Goal: Information Seeking & Learning: Learn about a topic

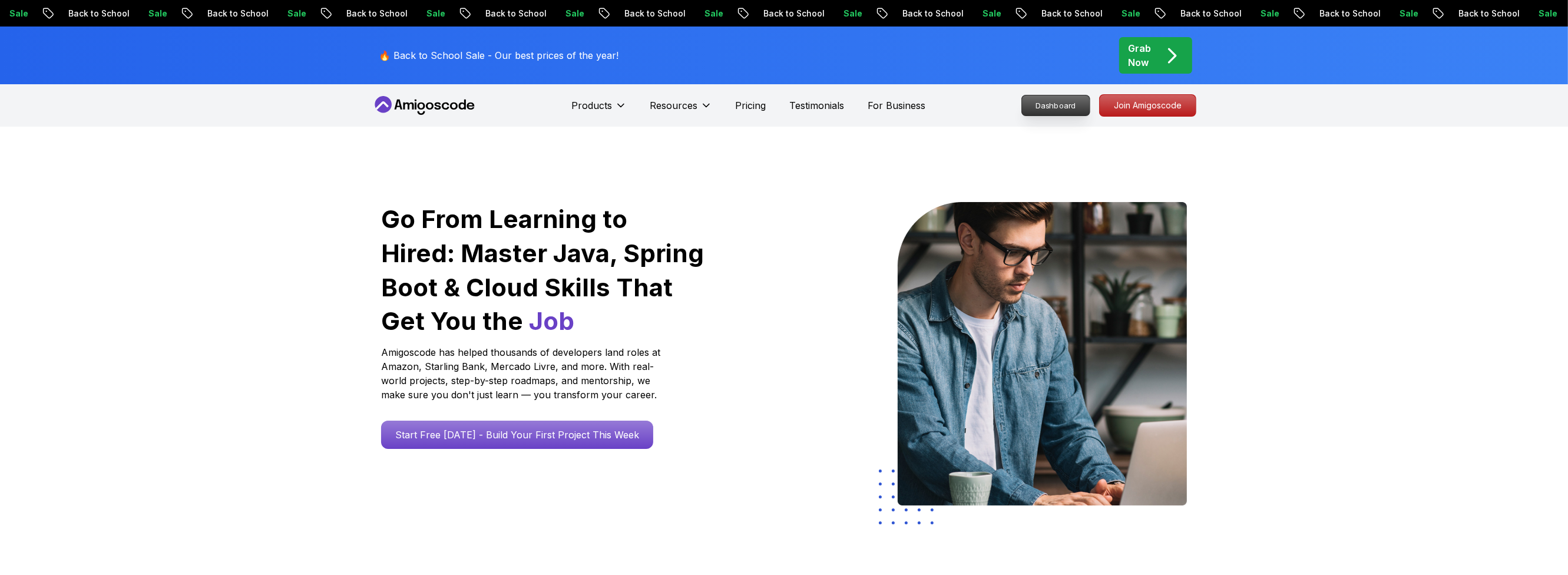
click at [1057, 105] on p "Dashboard" at bounding box center [1056, 105] width 68 height 20
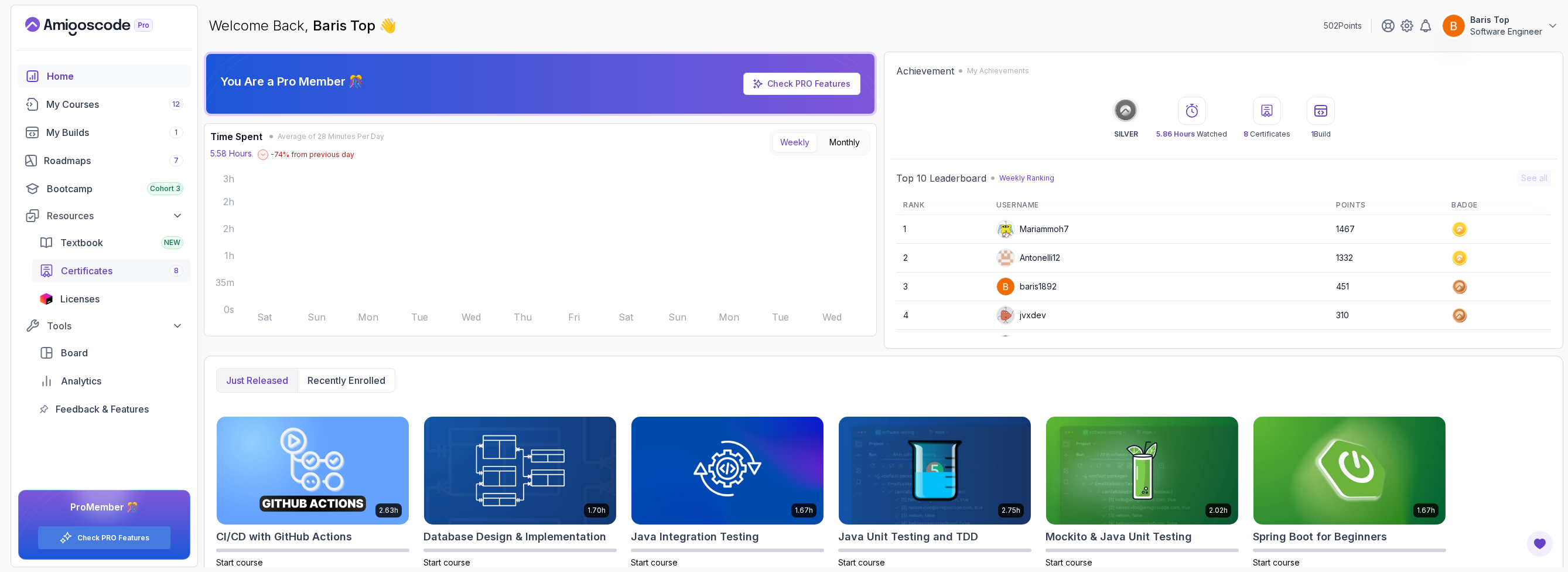
click at [129, 270] on div "Certificates 8" at bounding box center [122, 270] width 122 height 14
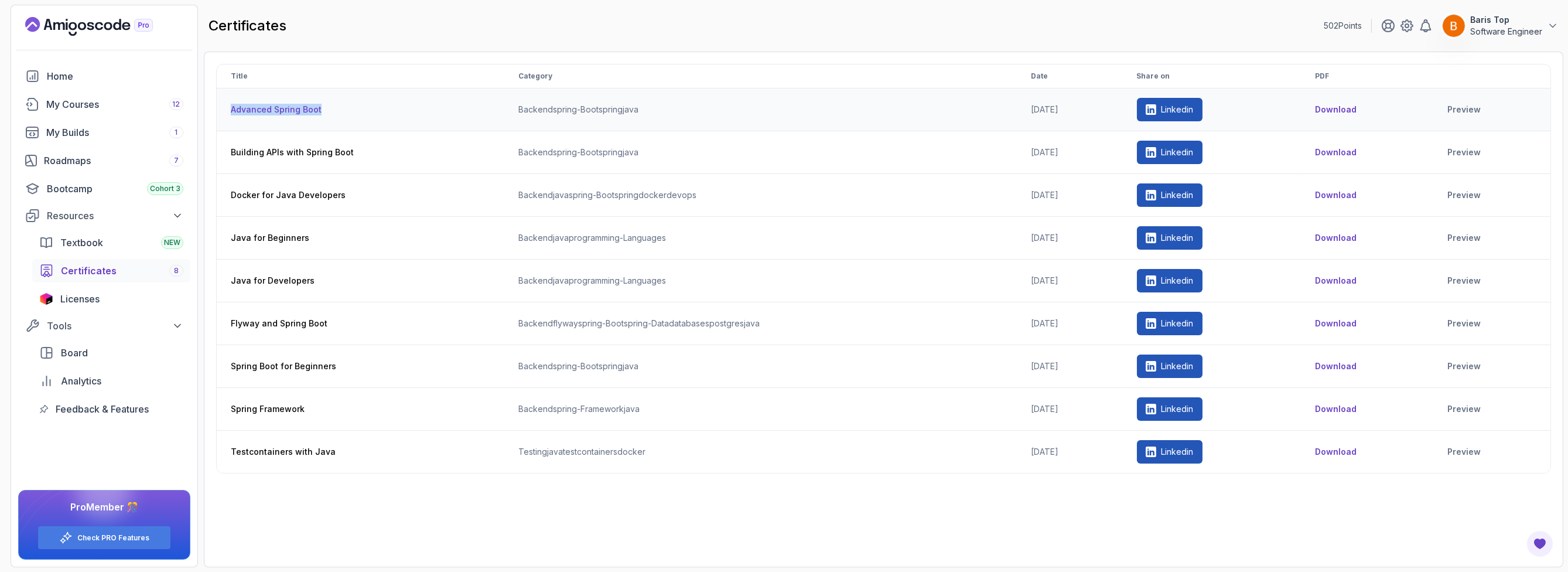
drag, startPoint x: 328, startPoint y: 107, endPoint x: 226, endPoint y: 111, distance: 102.1
click at [226, 111] on th "Advanced Spring Boot" at bounding box center [360, 110] width 287 height 43
click at [320, 110] on th "Advanced Spring Boot" at bounding box center [360, 110] width 287 height 43
drag, startPoint x: 338, startPoint y: 110, endPoint x: 225, endPoint y: 110, distance: 113.0
click at [225, 110] on th "Advanced Spring Boot" at bounding box center [360, 110] width 287 height 43
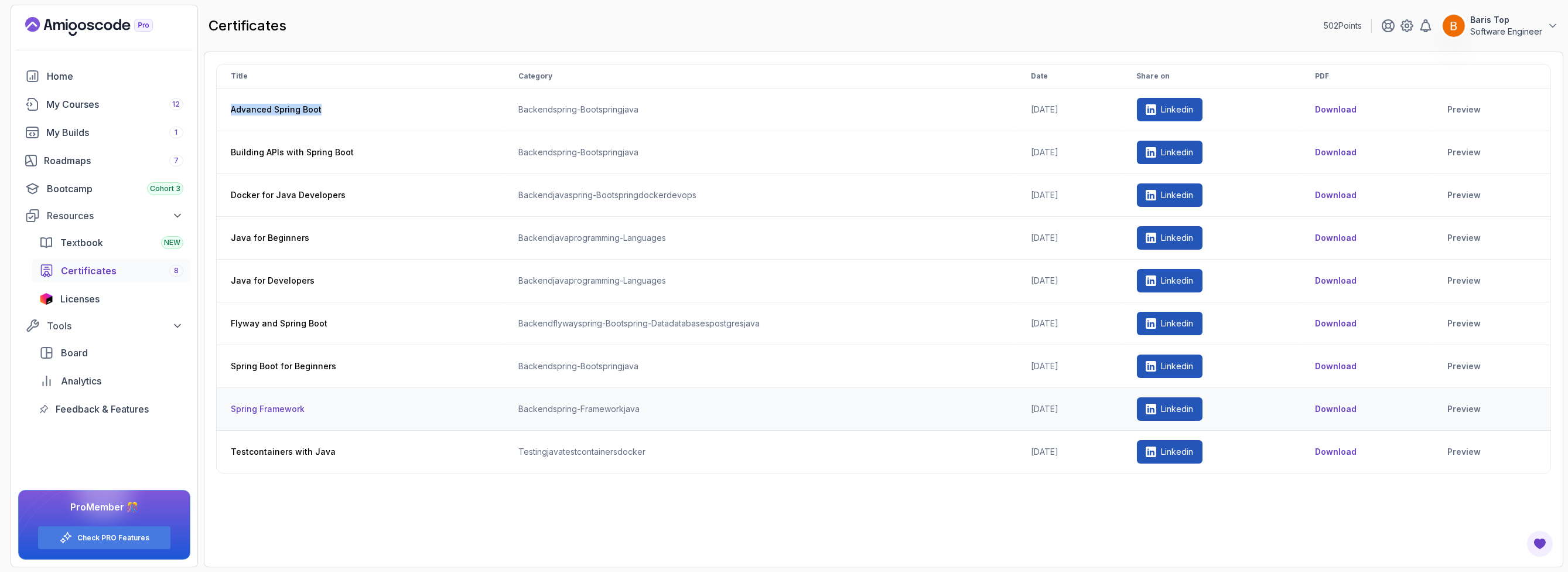
copy th "Advanced Spring Boot"
click at [1472, 110] on link "Preview" at bounding box center [1492, 109] width 89 height 12
click at [363, 116] on th "Advanced Spring Boot" at bounding box center [360, 110] width 287 height 43
drag, startPoint x: 312, startPoint y: 109, endPoint x: 232, endPoint y: 107, distance: 80.0
click at [232, 107] on th "Advanced Spring Boot" at bounding box center [360, 110] width 287 height 43
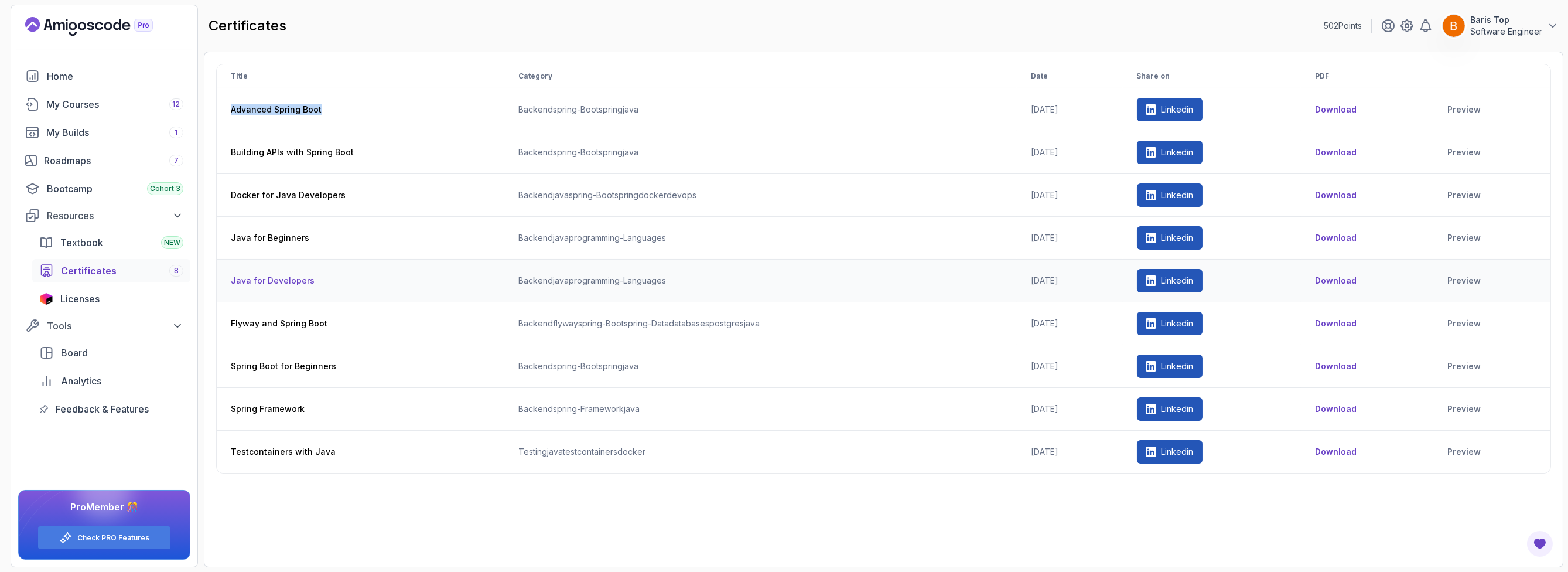
copy th "Advanced Spring Boot"
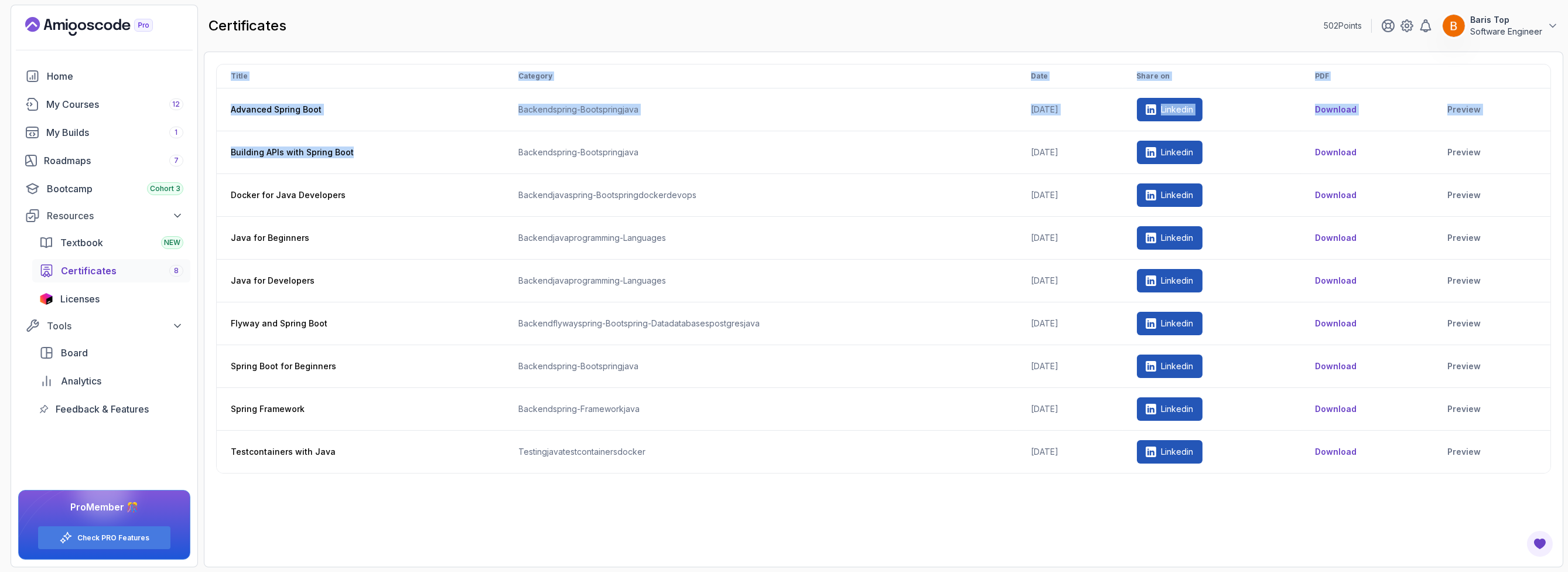
drag, startPoint x: 358, startPoint y: 151, endPoint x: 212, endPoint y: 151, distance: 146.0
click at [212, 151] on div "Title Category Date Share on PDF Advanced Spring Boot backend spring-boot sprin…" at bounding box center [883, 309] width 1359 height 516
click at [288, 151] on th "Building APIs with Spring Boot" at bounding box center [360, 153] width 287 height 43
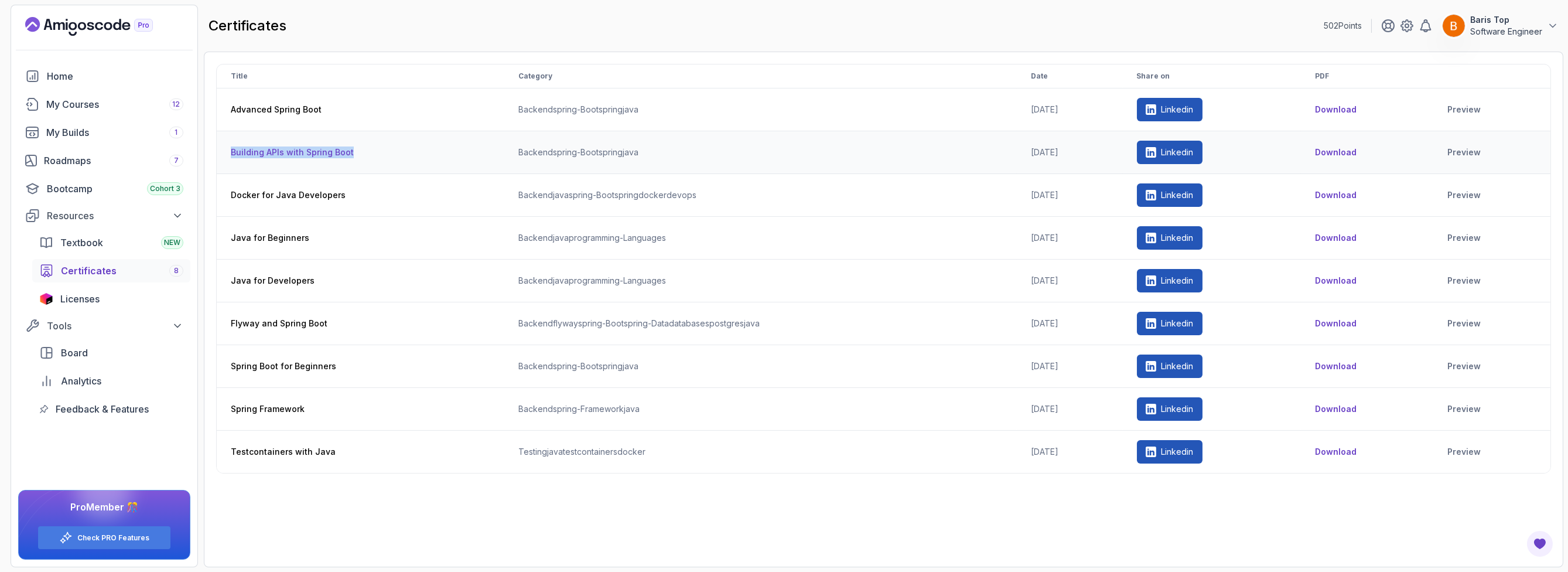
drag, startPoint x: 362, startPoint y: 153, endPoint x: 228, endPoint y: 153, distance: 134.0
click at [228, 153] on th "Building APIs with Spring Boot" at bounding box center [360, 153] width 287 height 43
copy th "Building APIs with Spring Boot"
drag, startPoint x: 309, startPoint y: 194, endPoint x: 228, endPoint y: 199, distance: 81.2
click at [228, 199] on th "Docker for Java Developers" at bounding box center [360, 196] width 287 height 43
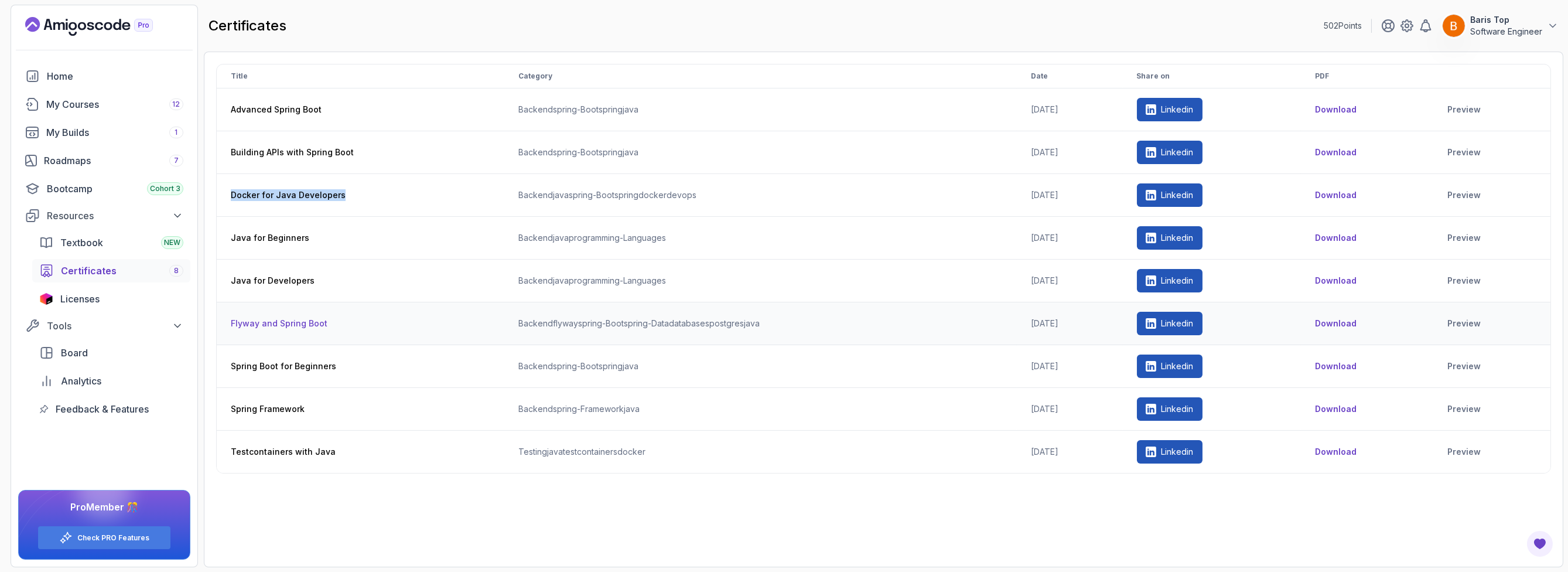
copy th "Docker for Java Developers"
drag, startPoint x: 326, startPoint y: 289, endPoint x: 229, endPoint y: 281, distance: 97.3
click at [229, 281] on th "Java for Developers" at bounding box center [360, 281] width 287 height 43
copy th "Java for Developers"
drag, startPoint x: 319, startPoint y: 410, endPoint x: 228, endPoint y: 411, distance: 91.0
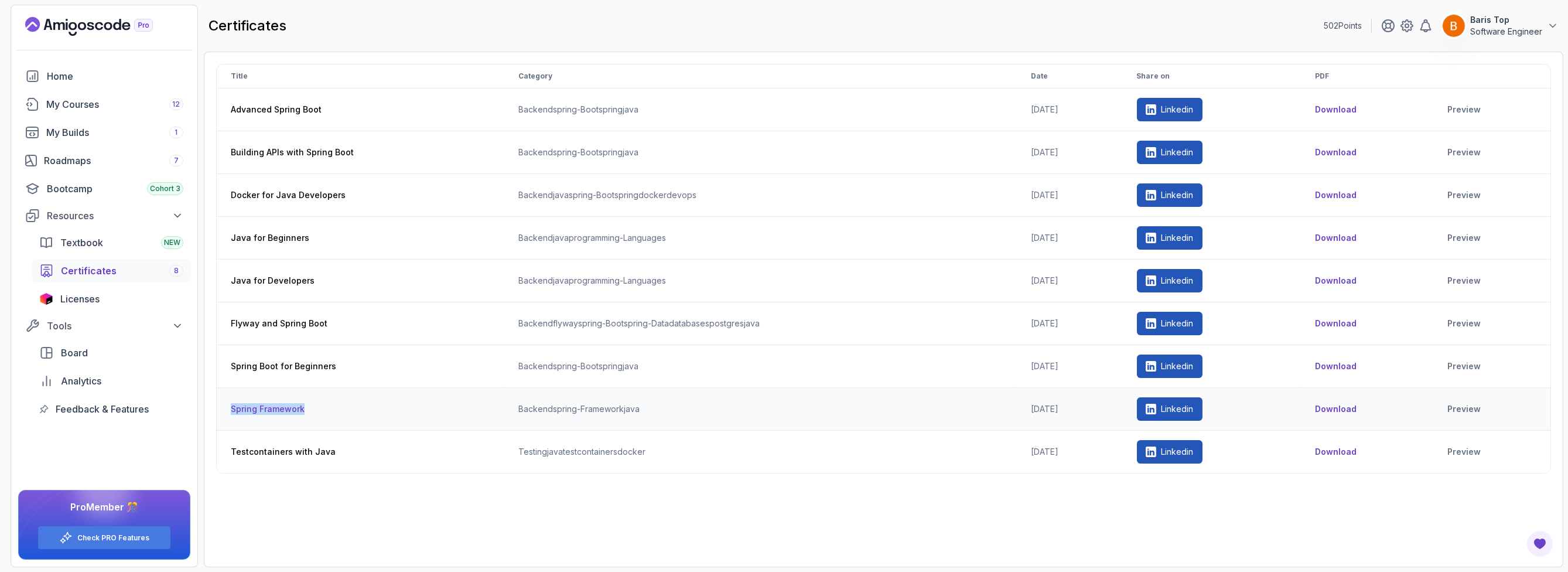
click at [228, 411] on th "Spring Framework" at bounding box center [360, 409] width 287 height 43
copy th "Spring Framework"
click at [606, 555] on div "Title Category Date Share on PDF Advanced Spring Boot backend spring-boot sprin…" at bounding box center [883, 309] width 1359 height 516
click at [1460, 107] on link "Preview" at bounding box center [1492, 109] width 89 height 12
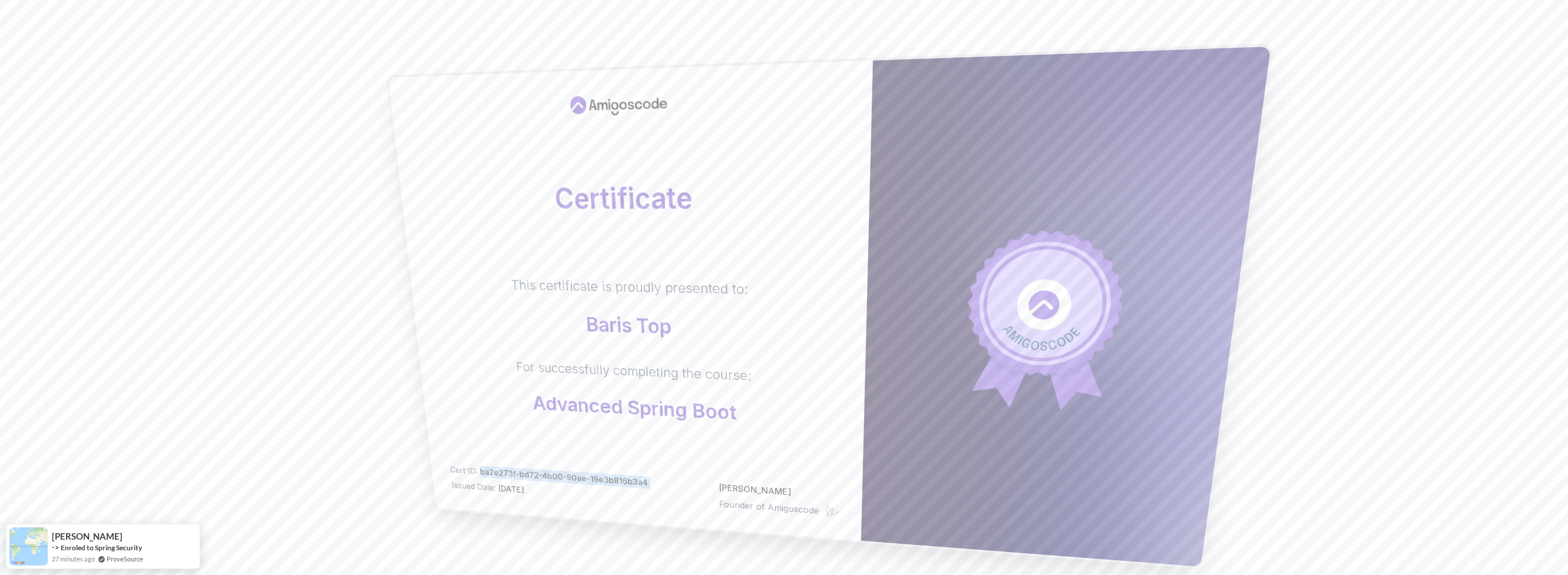
drag, startPoint x: 488, startPoint y: 465, endPoint x: 645, endPoint y: 490, distance: 159.0
click at [645, 490] on div "Cert ID: ba2e273f-bd72-4b00-90ae-19e3b816b3a4 Issued Date: 2025-09-30 Nelson Dj…" at bounding box center [644, 490] width 390 height 54
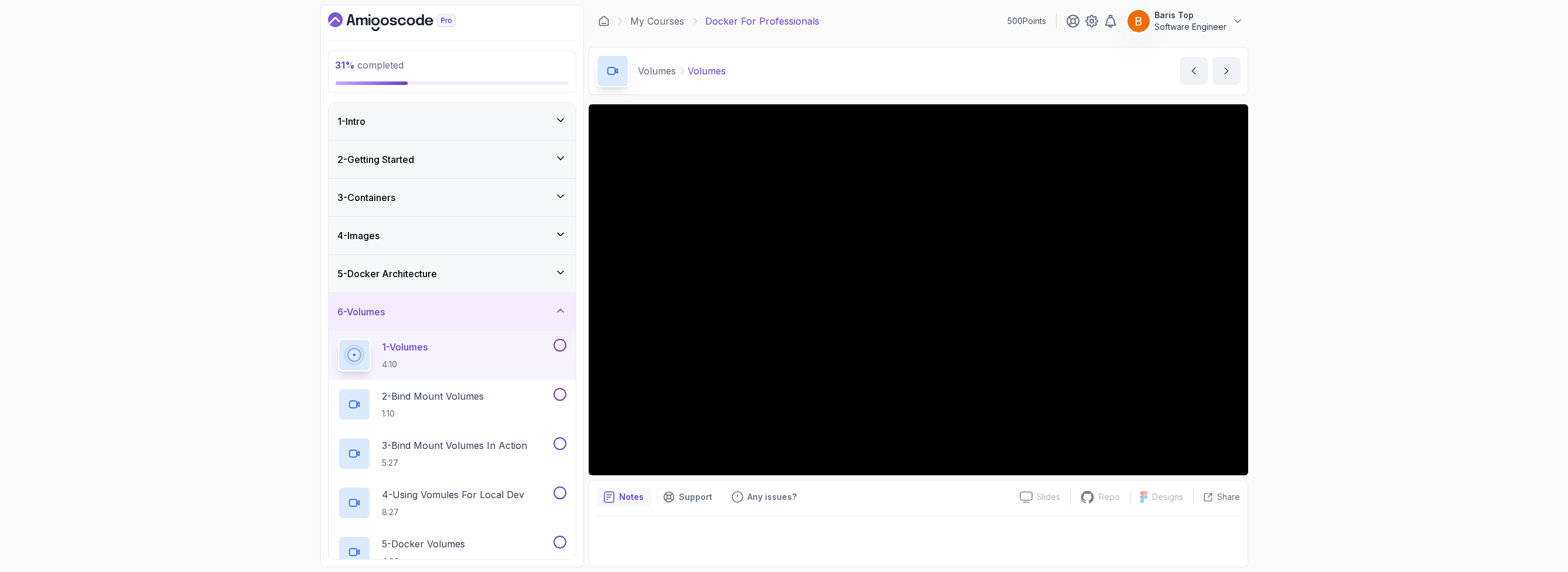
click at [1382, 207] on div "31 % completed 1 - Intro 2 - Getting Started 3 - Containers 4 - Images 5 - Dock…" at bounding box center [784, 286] width 1568 height 572
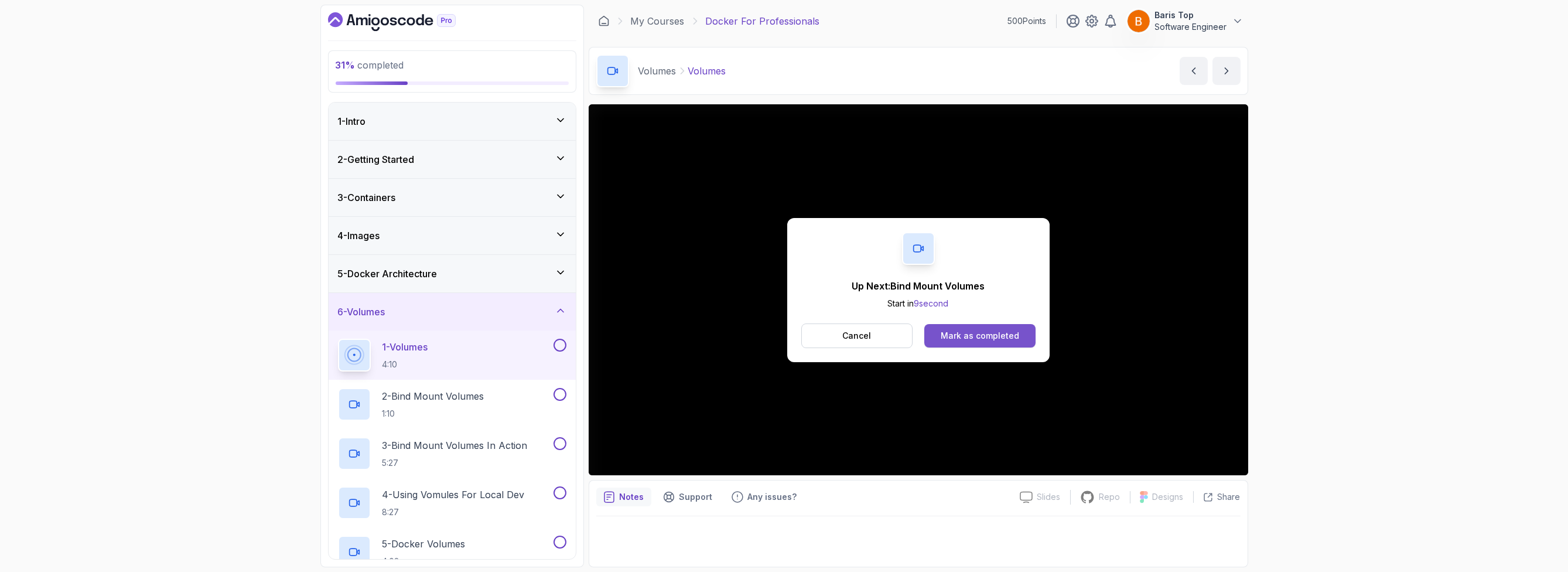
click at [942, 331] on div "Mark as completed" at bounding box center [979, 336] width 79 height 12
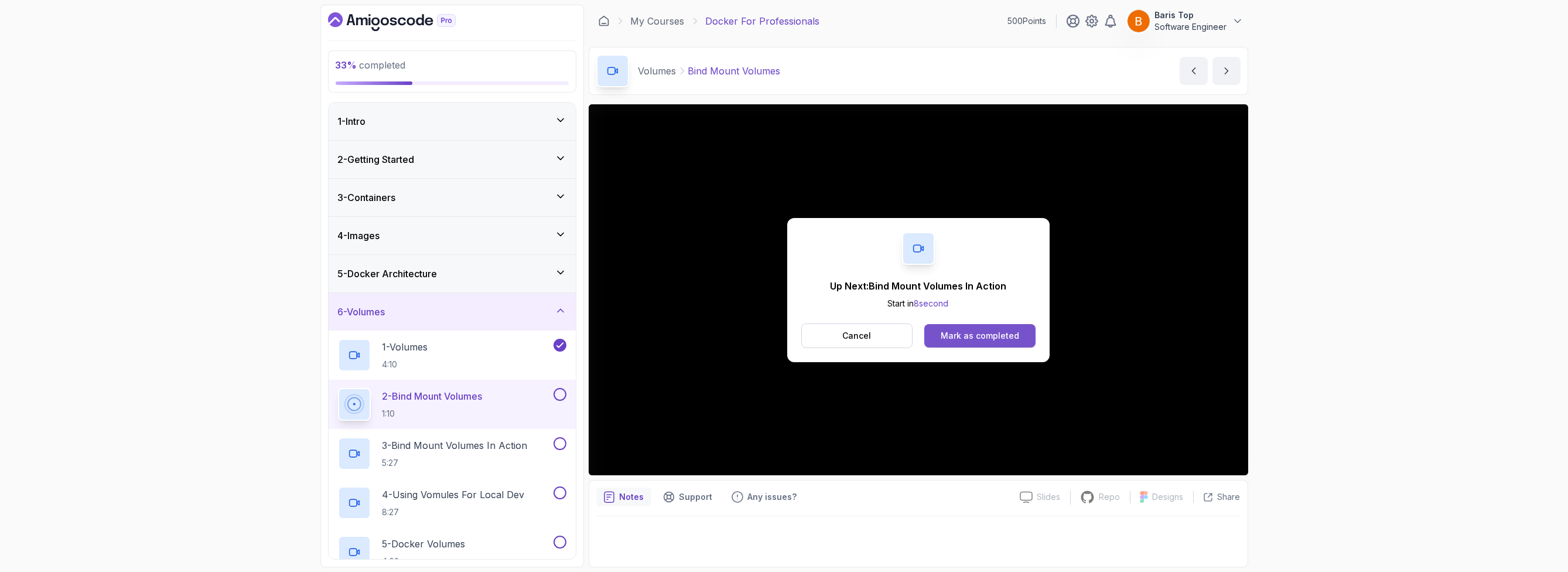
click at [1009, 335] on div "Mark as completed" at bounding box center [979, 336] width 79 height 12
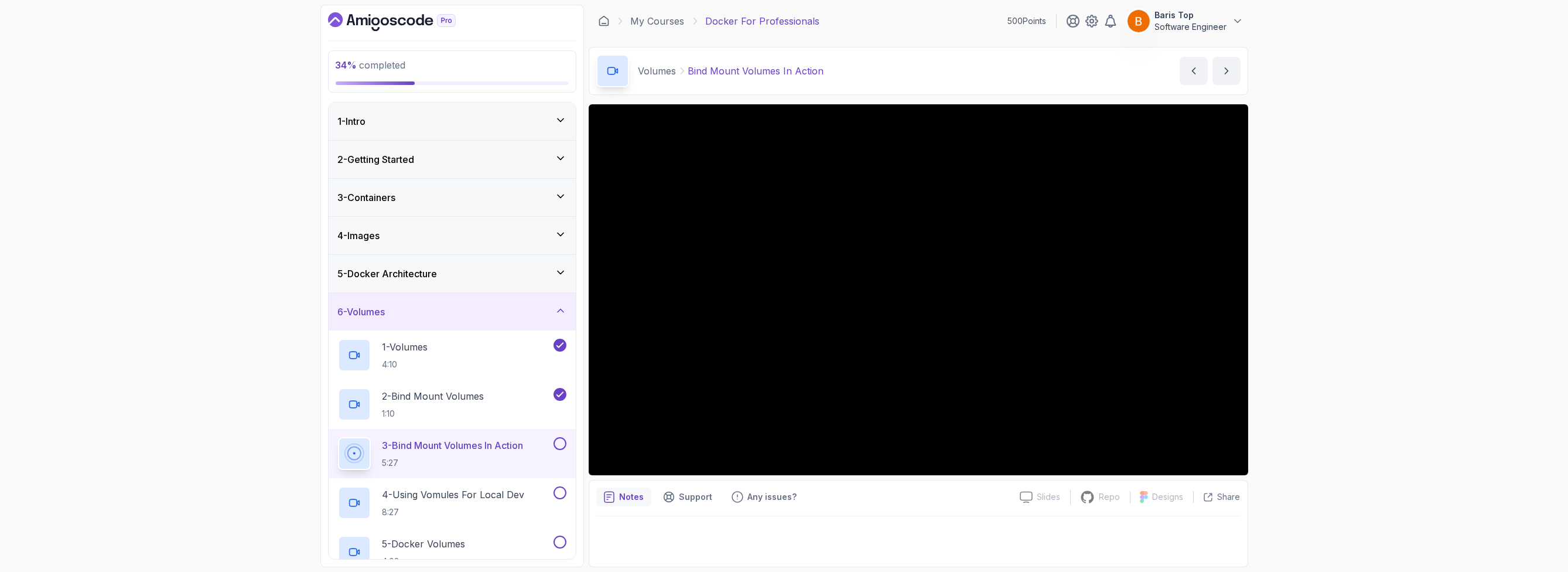
click at [558, 442] on button at bounding box center [559, 443] width 13 height 13
click at [500, 502] on h2 "4 - Using Vomules For Local Dev 8:27" at bounding box center [453, 503] width 142 height 30
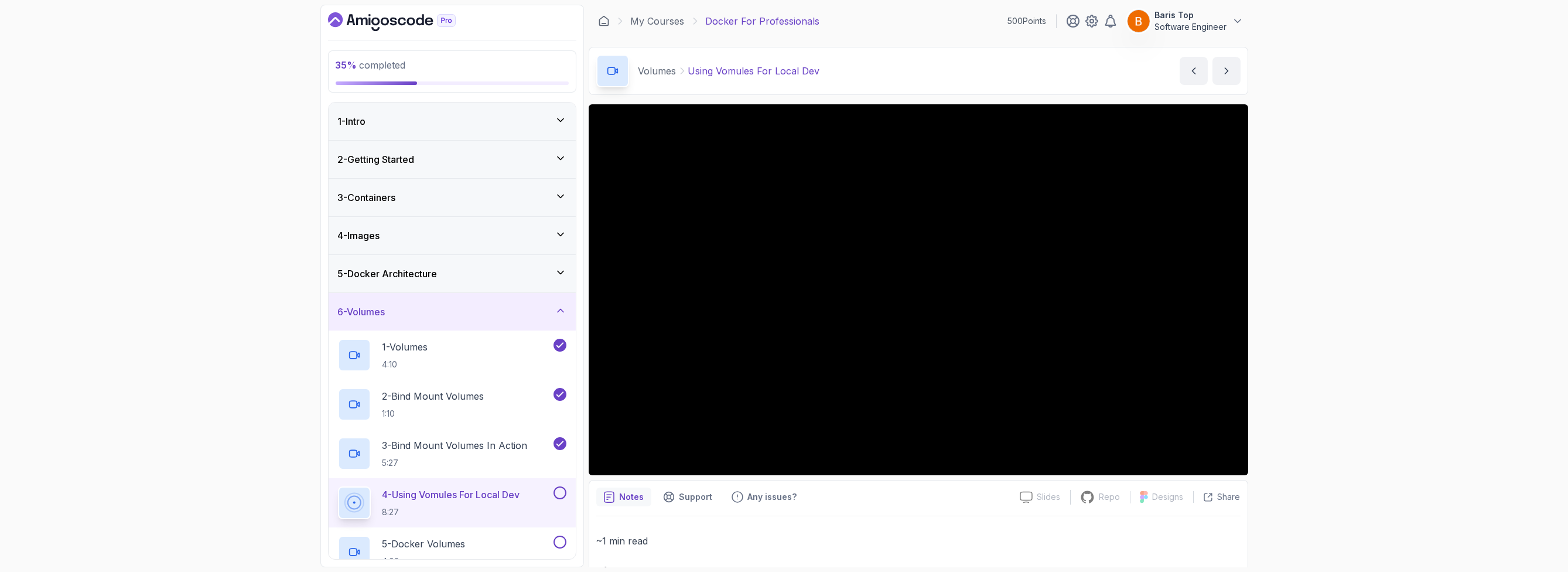
click at [290, 496] on div "35 % completed 1 - Intro 2 - Getting Started 3 - Containers 4 - Images 5 - Dock…" at bounding box center [784, 286] width 1568 height 572
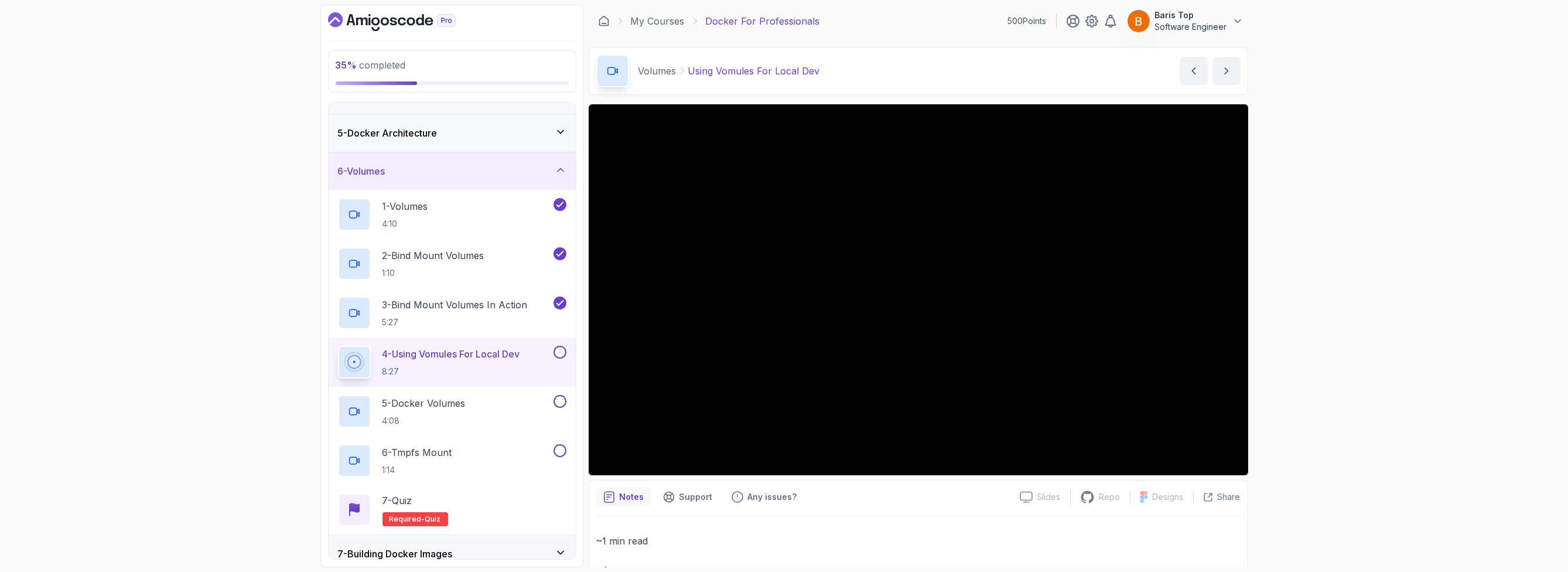
click at [558, 351] on button at bounding box center [559, 352] width 13 height 13
click at [527, 399] on div "5 - Docker Volumes 4:08" at bounding box center [444, 412] width 213 height 33
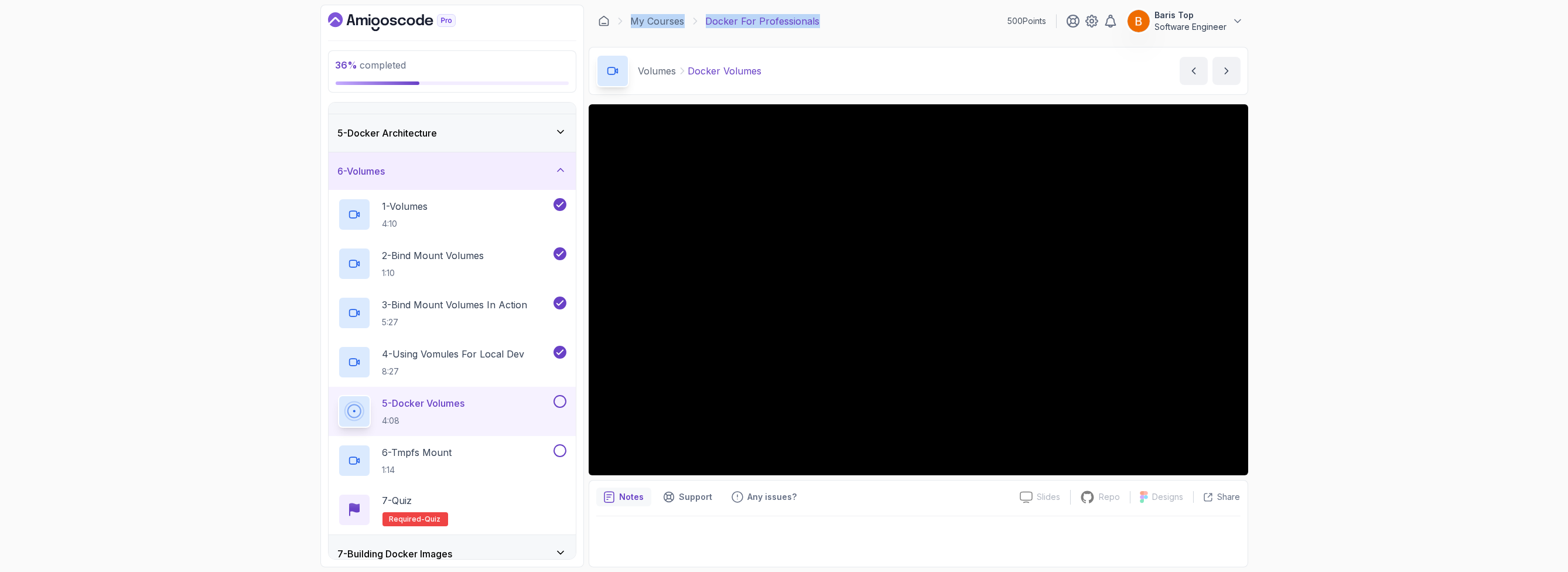
drag, startPoint x: 625, startPoint y: 22, endPoint x: 879, endPoint y: 26, distance: 254.0
click at [879, 26] on div "My Courses Docker For Professionals 500 Points Baris Top Software Engineer" at bounding box center [919, 21] width 660 height 33
click at [887, 26] on div "My Courses Docker For Professionals 500 Points Baris Top Software Engineer" at bounding box center [919, 21] width 660 height 33
drag, startPoint x: 999, startPoint y: 16, endPoint x: 1049, endPoint y: 16, distance: 50.0
click at [1049, 16] on div "My Courses Docker For Professionals 500 Points Baris Top Software Engineer" at bounding box center [919, 21] width 660 height 33
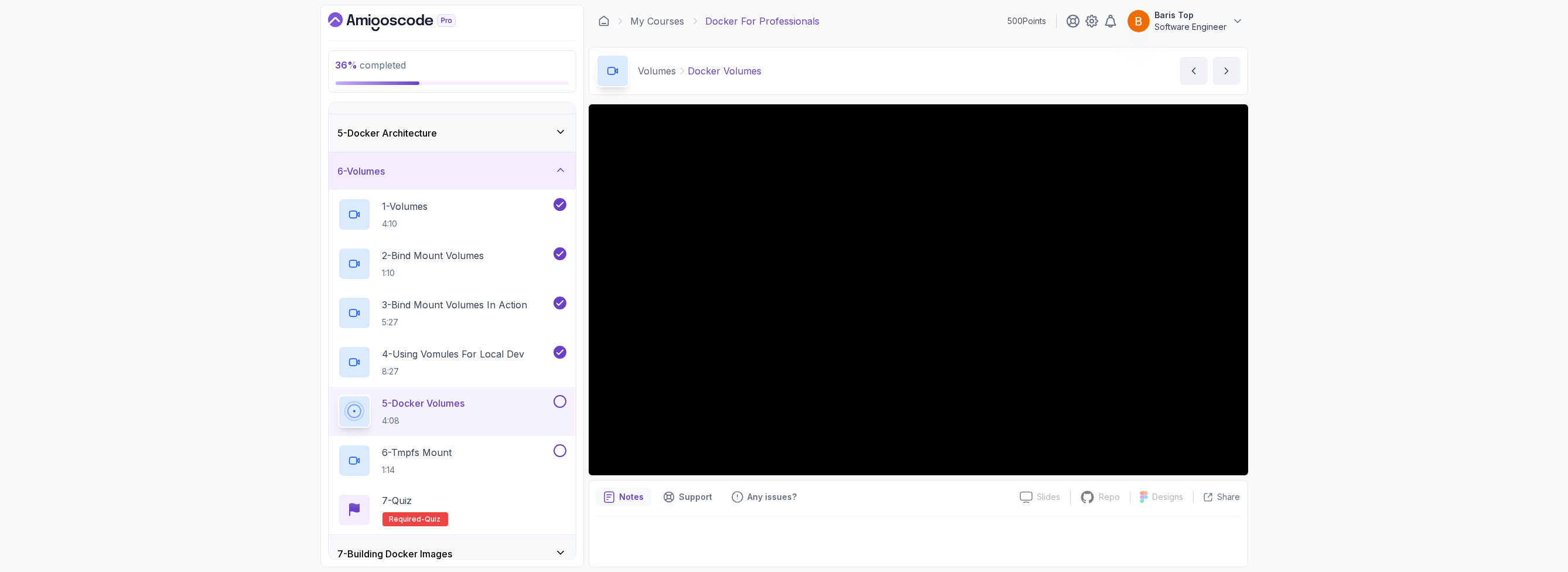
click at [246, 473] on div "36 % completed 1 - Intro 2 - Getting Started 3 - Containers 4 - Images 5 - Dock…" at bounding box center [784, 286] width 1568 height 572
click at [558, 403] on button at bounding box center [559, 401] width 13 height 13
click at [509, 444] on div "6 - Tmpfs Mount 1:14" at bounding box center [444, 461] width 213 height 33
